Goal: Transaction & Acquisition: Purchase product/service

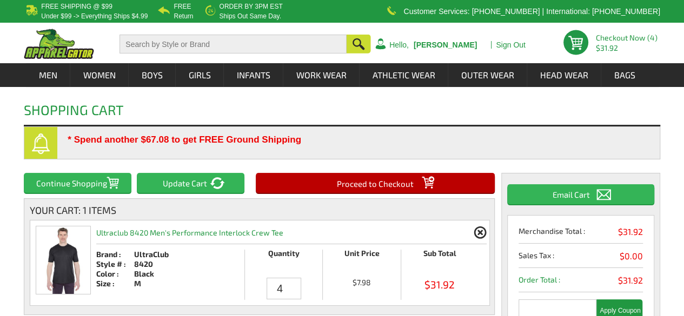
click at [345, 181] on input "Proceed to Checkout" at bounding box center [375, 183] width 239 height 20
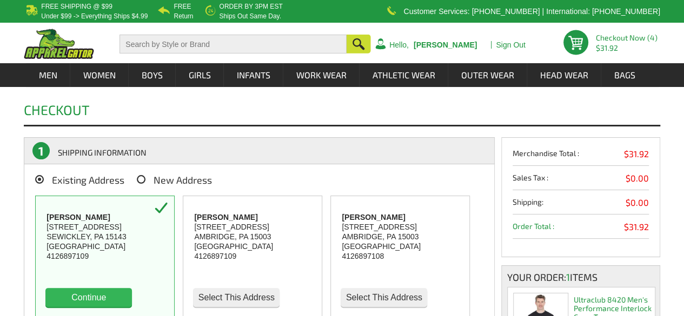
click at [68, 290] on button "Continue" at bounding box center [88, 297] width 87 height 19
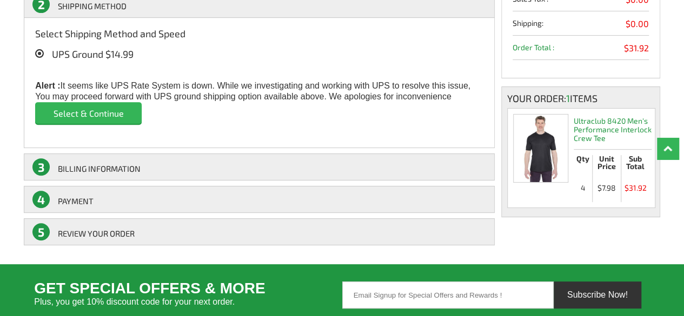
scroll to position [180, 0]
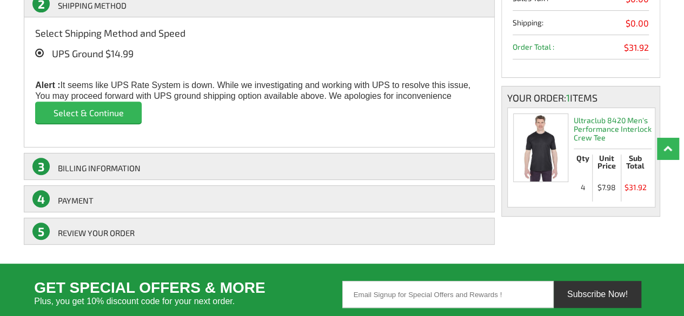
click at [85, 109] on input "Select & Continue" at bounding box center [88, 113] width 107 height 22
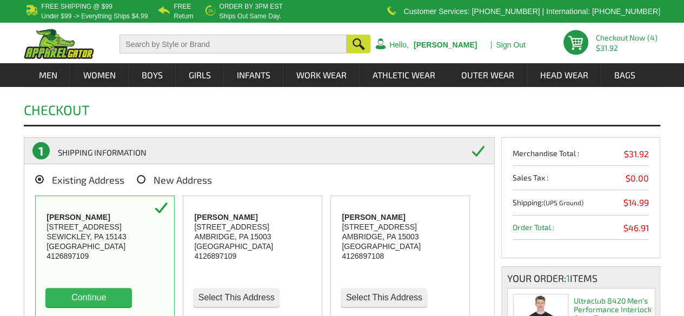
click at [113, 298] on button "Continue" at bounding box center [88, 297] width 87 height 19
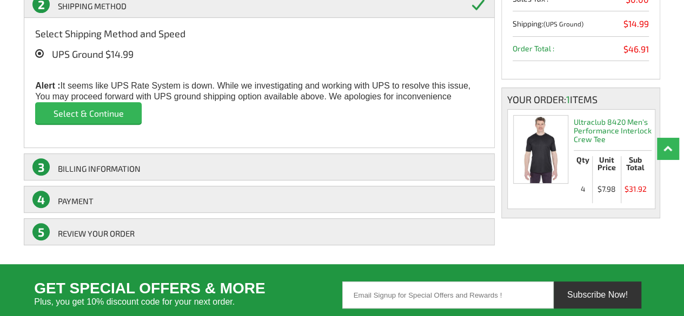
scroll to position [180, 0]
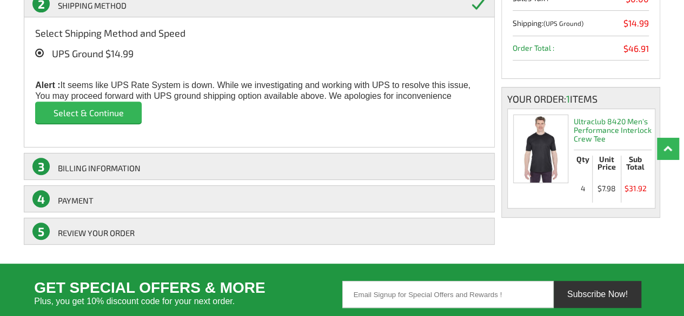
click at [113, 104] on input "Select & Continue" at bounding box center [88, 113] width 107 height 22
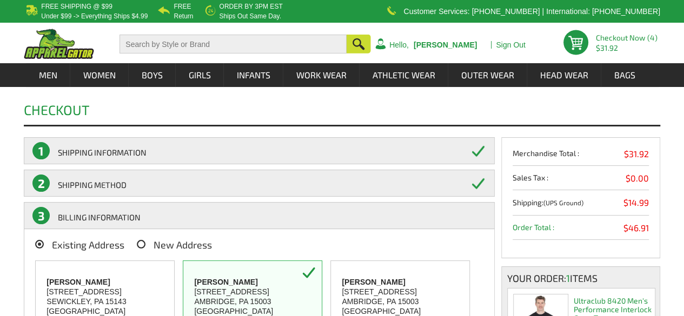
scroll to position [277, 0]
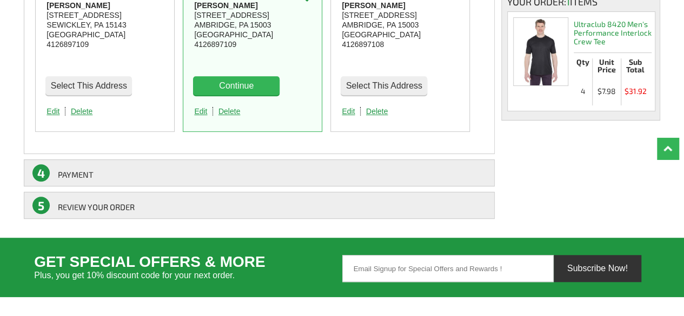
click at [253, 80] on button "Continue" at bounding box center [236, 85] width 87 height 19
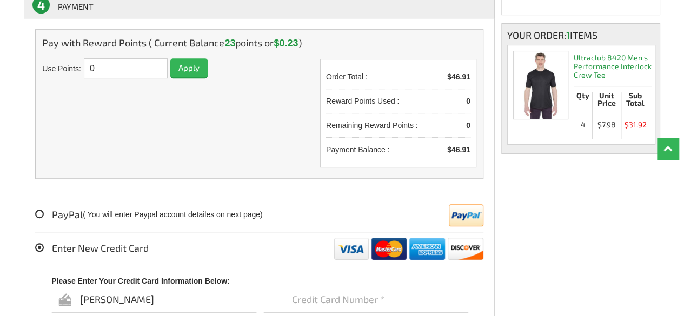
scroll to position [243, 0]
click at [191, 210] on p "( You will enter Paypal account detailes on next page)" at bounding box center [173, 215] width 180 height 10
click at [34, 209] on div "Pay with Reward Points ( Current Balance 23 points or $0.23 ) Current Balance :…" at bounding box center [259, 240] width 471 height 444
click at [35, 211] on icon at bounding box center [39, 214] width 9 height 9
click at [55, 211] on input "PayPal" at bounding box center [55, 211] width 0 height 0
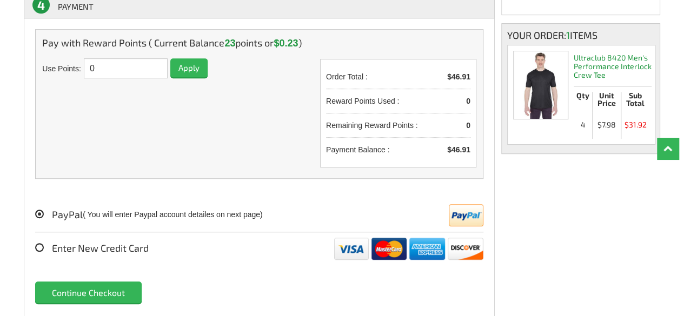
click at [95, 291] on input "Continue Checkout" at bounding box center [88, 293] width 107 height 22
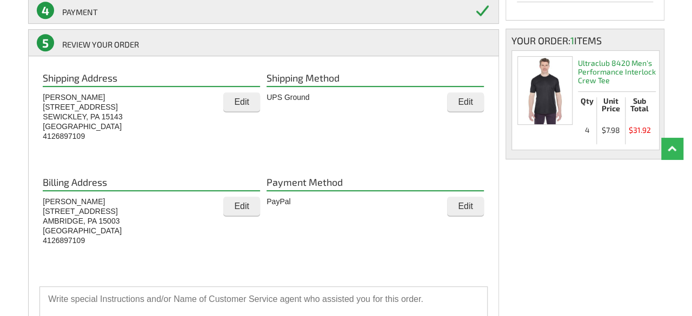
scroll to position [554, 0]
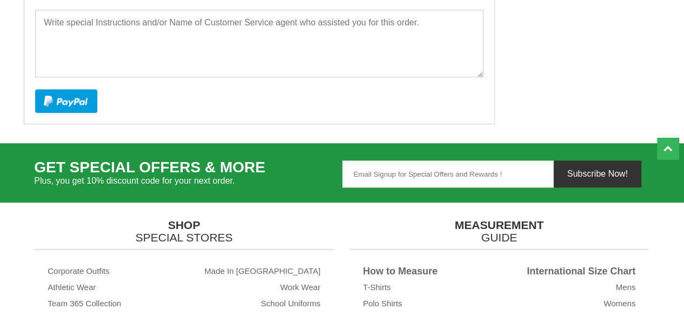
click at [69, 98] on img at bounding box center [66, 101] width 62 height 24
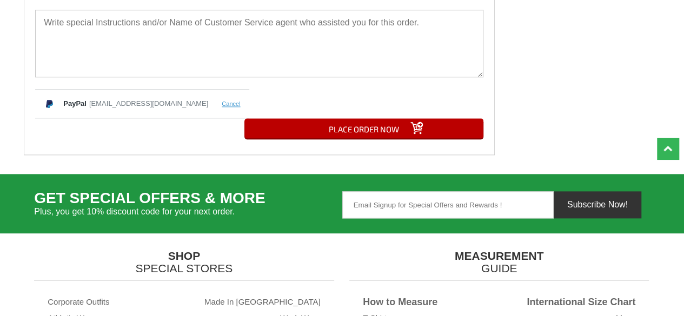
click at [446, 118] on input "PLACE ORDER NOW" at bounding box center [363, 128] width 239 height 20
